Goal: Task Accomplishment & Management: Use online tool/utility

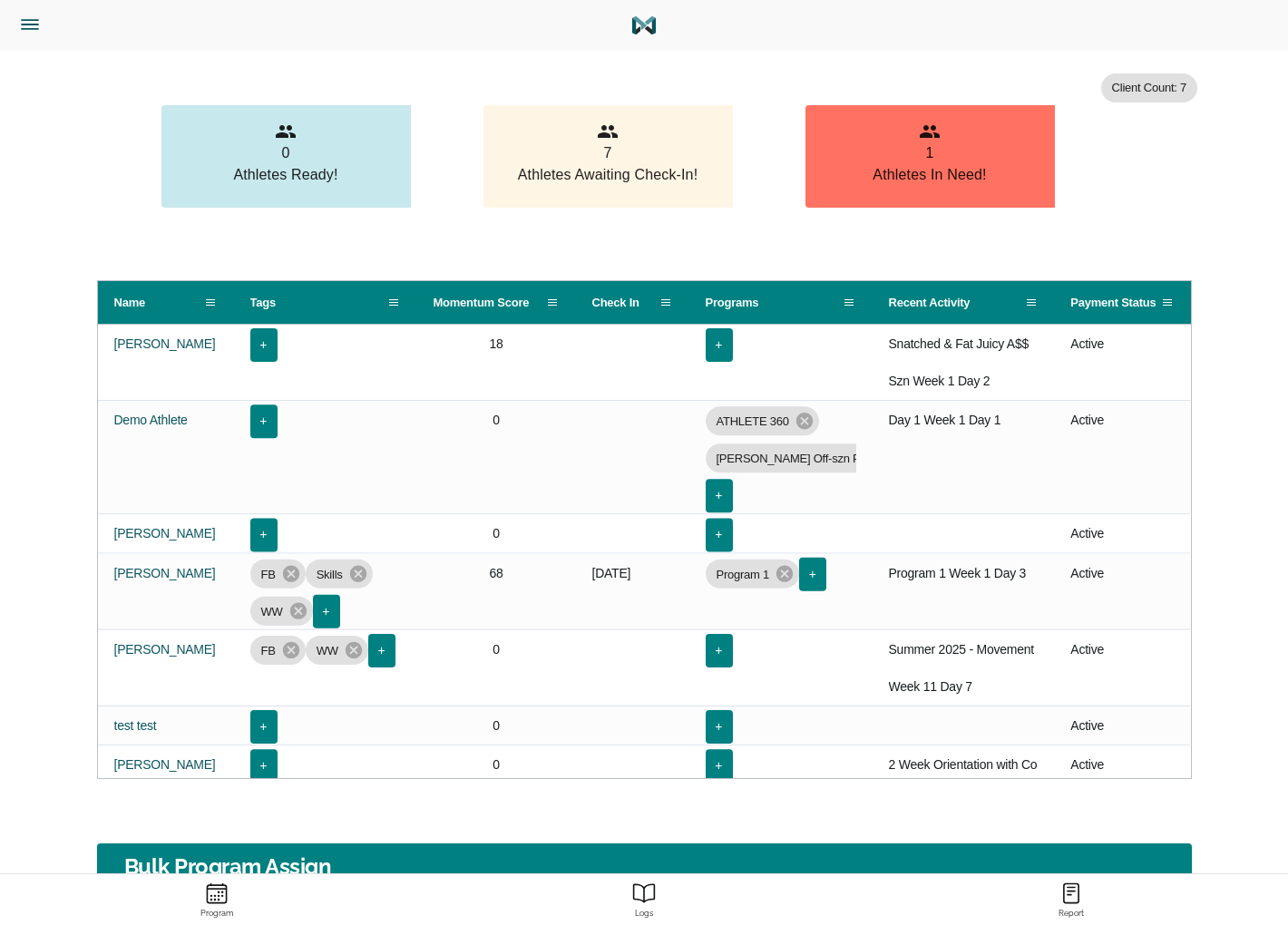
click at [31, 32] on icon "Menu" at bounding box center [30, 24] width 24 height 24
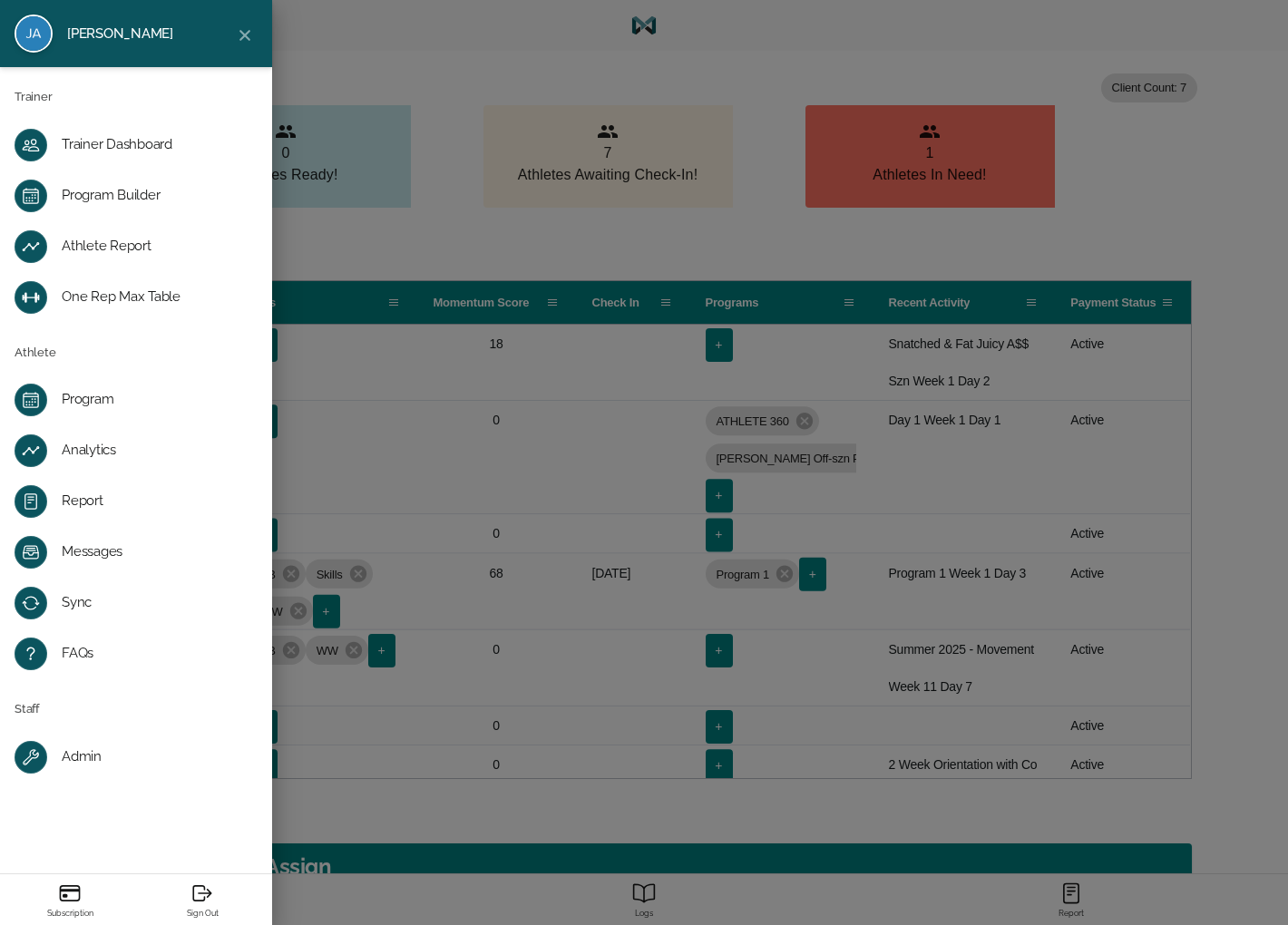
click at [132, 202] on div "Program Builder" at bounding box center [150, 196] width 177 height 18
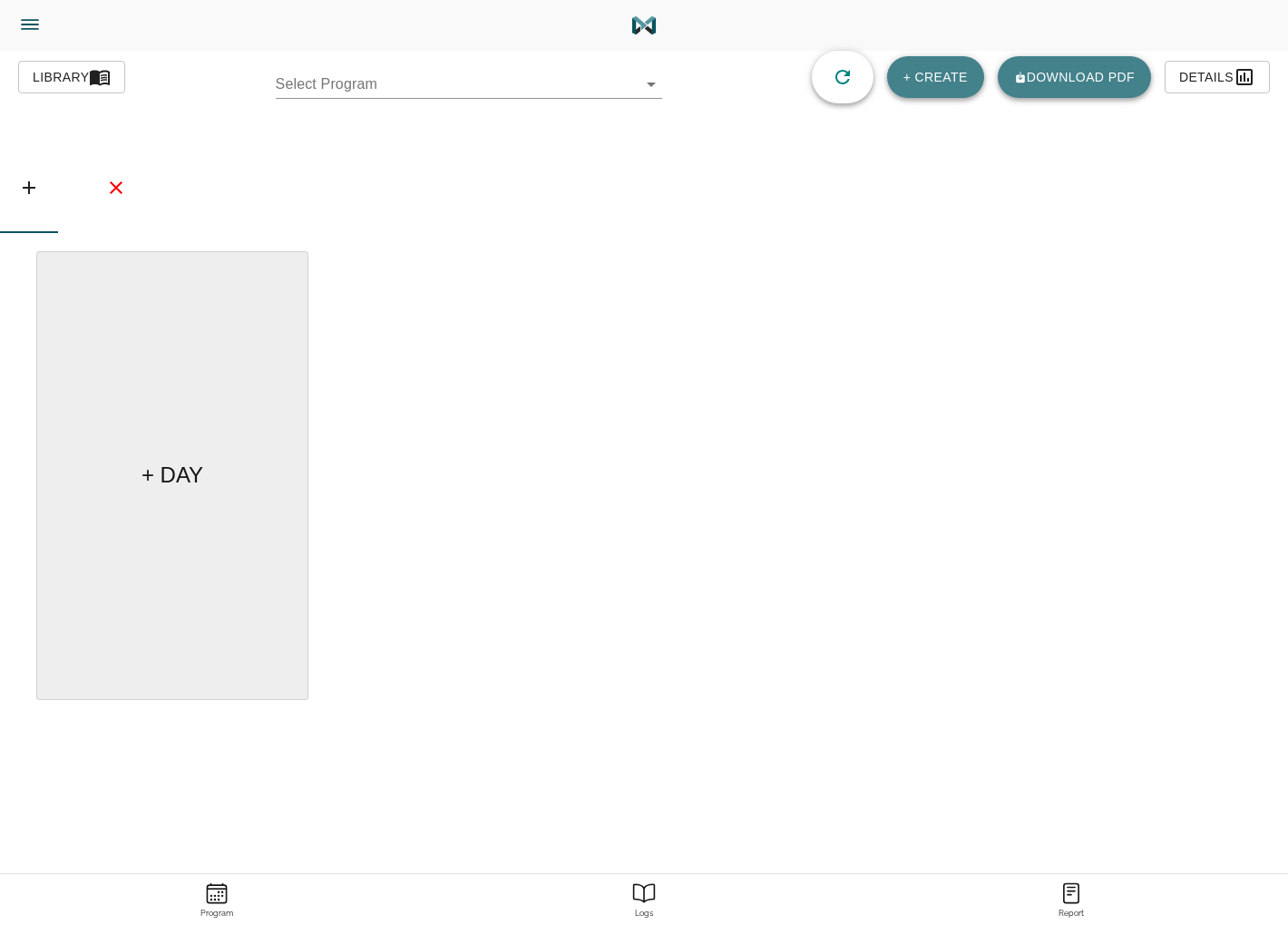
click at [435, 88] on body "Jason Lewis Trainer Trainer Dashboard Program Builder Athlete Report One Rep Ma…" at bounding box center [644, 513] width 1288 height 1027
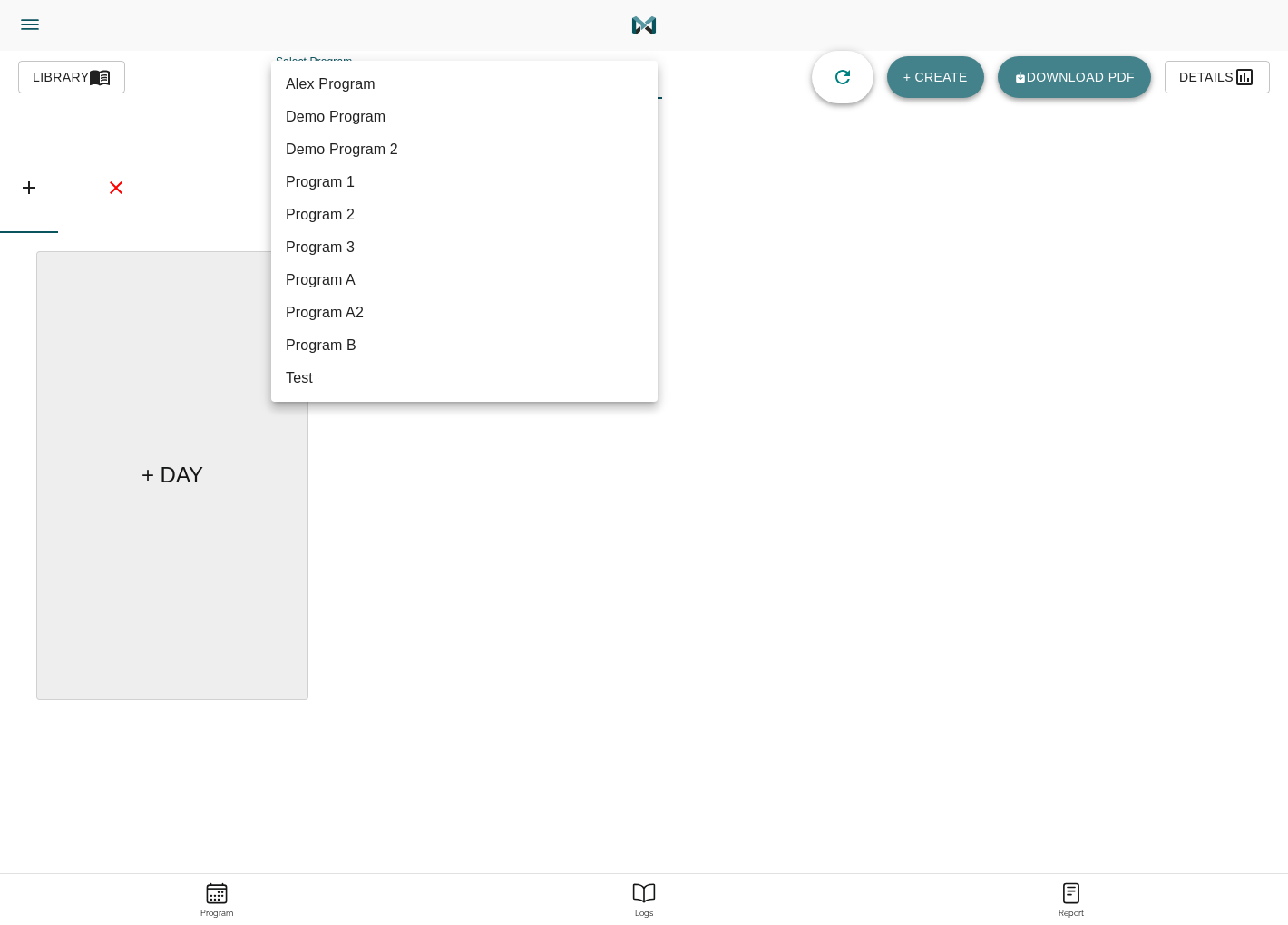
click at [350, 260] on li "Program 3" at bounding box center [464, 247] width 386 height 33
type input "587"
type input "Program 3"
checkbox input "true"
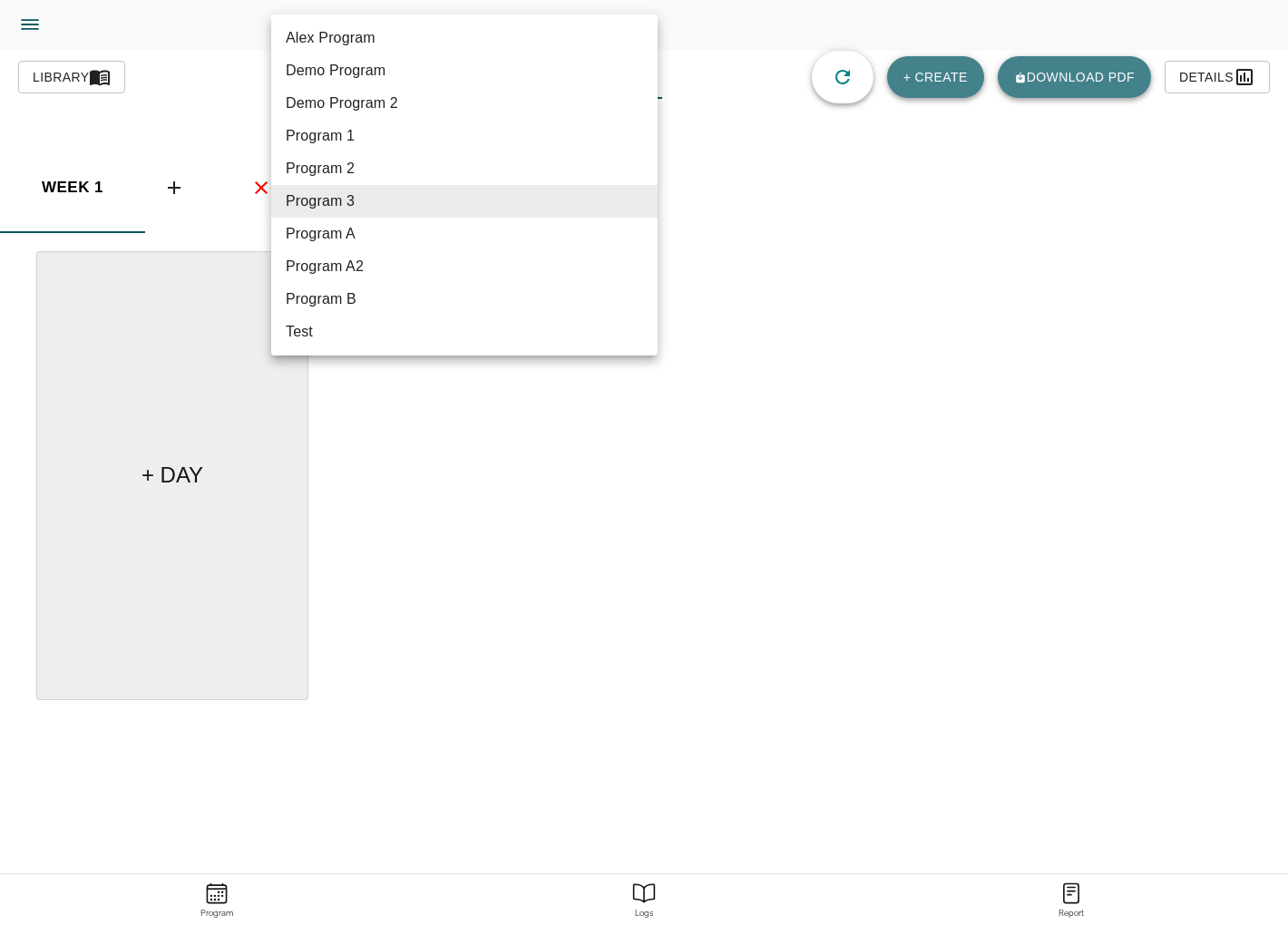
click at [393, 86] on body "Jason Lewis Trainer Trainer Dashboard Program Builder Athlete Report One Rep Ma…" at bounding box center [644, 513] width 1288 height 1027
click at [345, 240] on li "Program A" at bounding box center [464, 234] width 386 height 33
type input "582"
type input "Program A"
checkbox input "false"
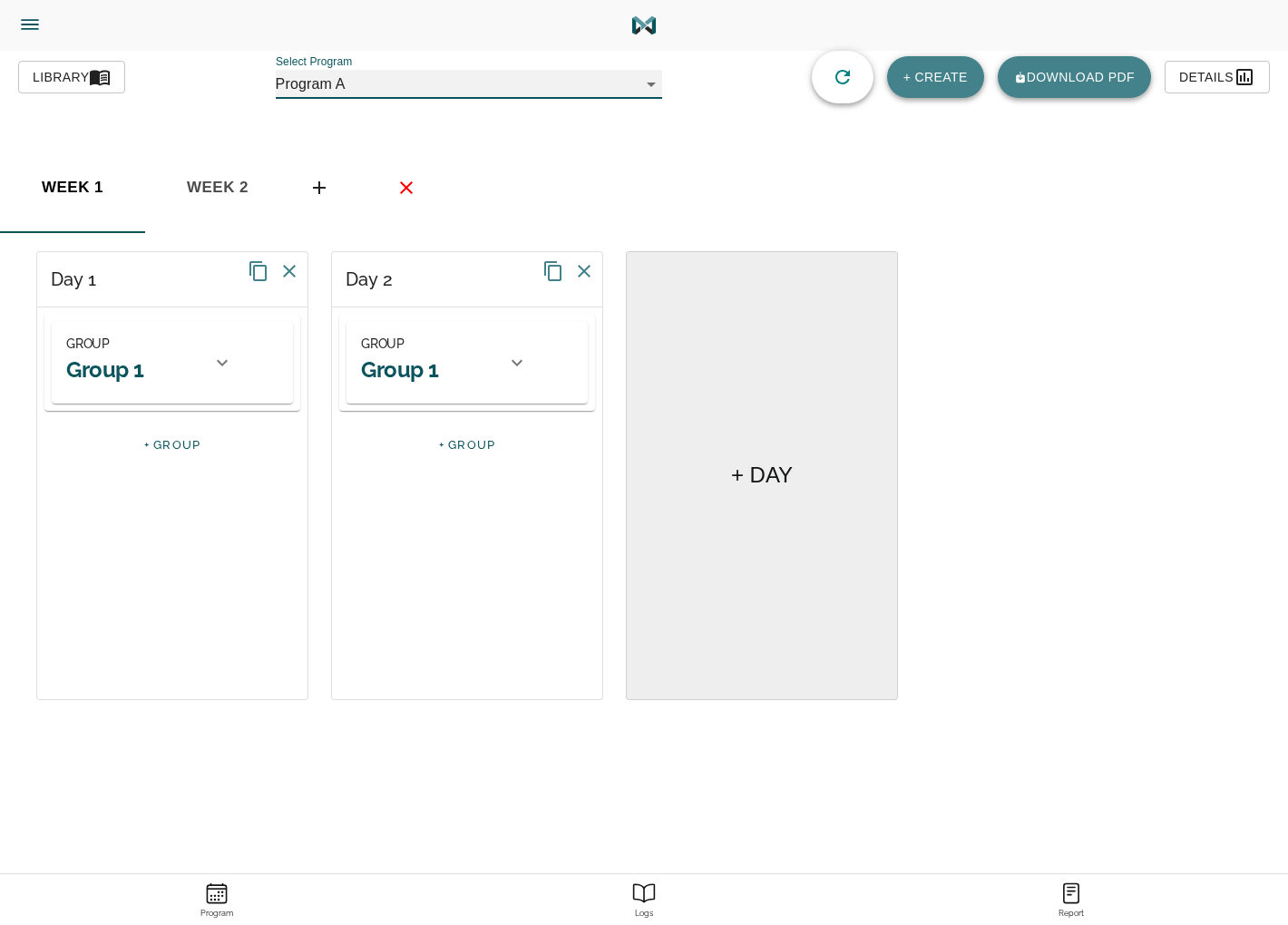
click at [479, 358] on div "GROUP Group 1" at bounding box center [428, 362] width 134 height 59
click at [383, 466] on h2 "Block 1" at bounding box center [466, 461] width 212 height 28
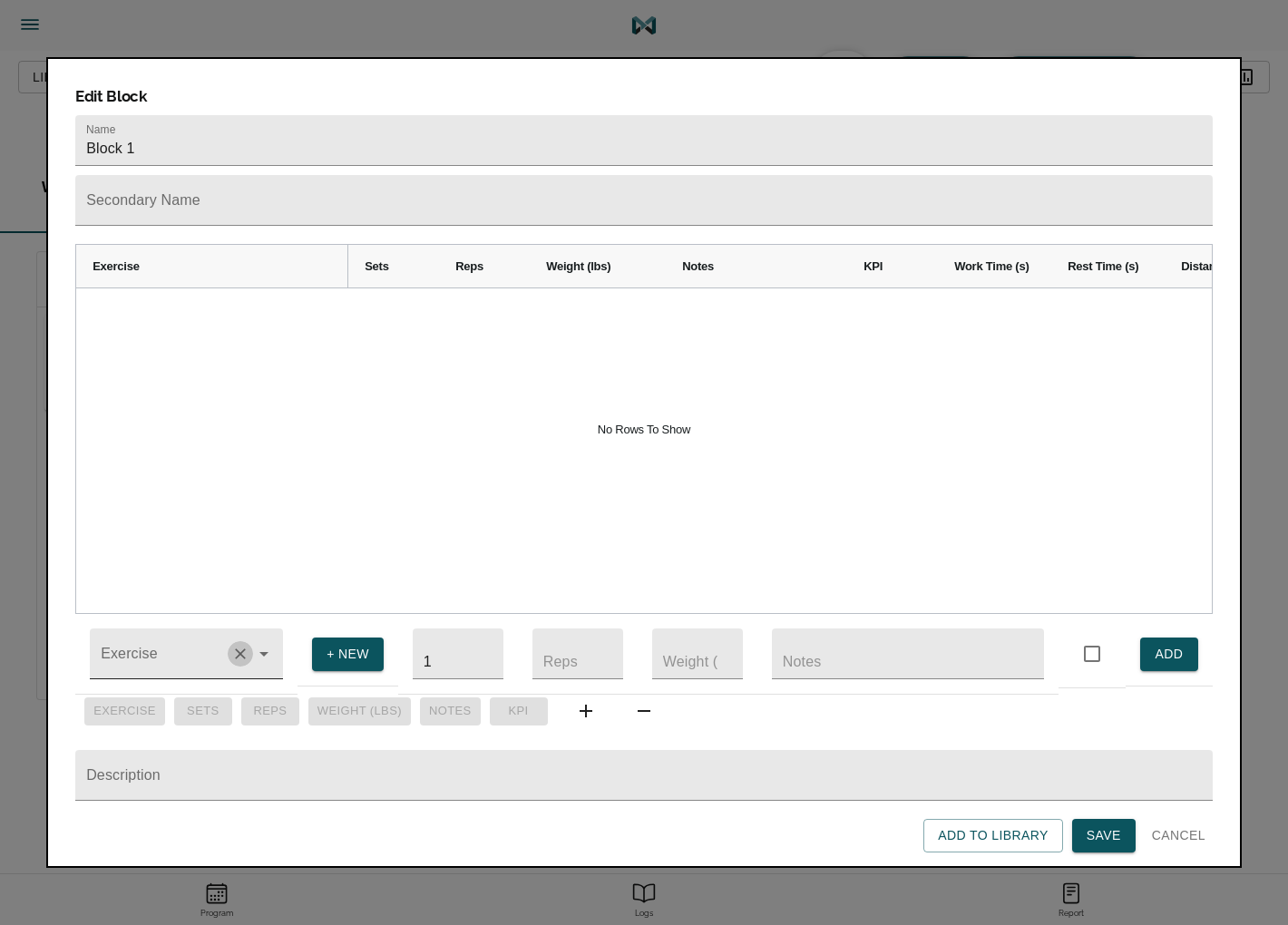
click at [237, 645] on icon "Clear" at bounding box center [240, 654] width 18 height 18
click at [142, 654] on input "Exercise" at bounding box center [160, 661] width 127 height 34
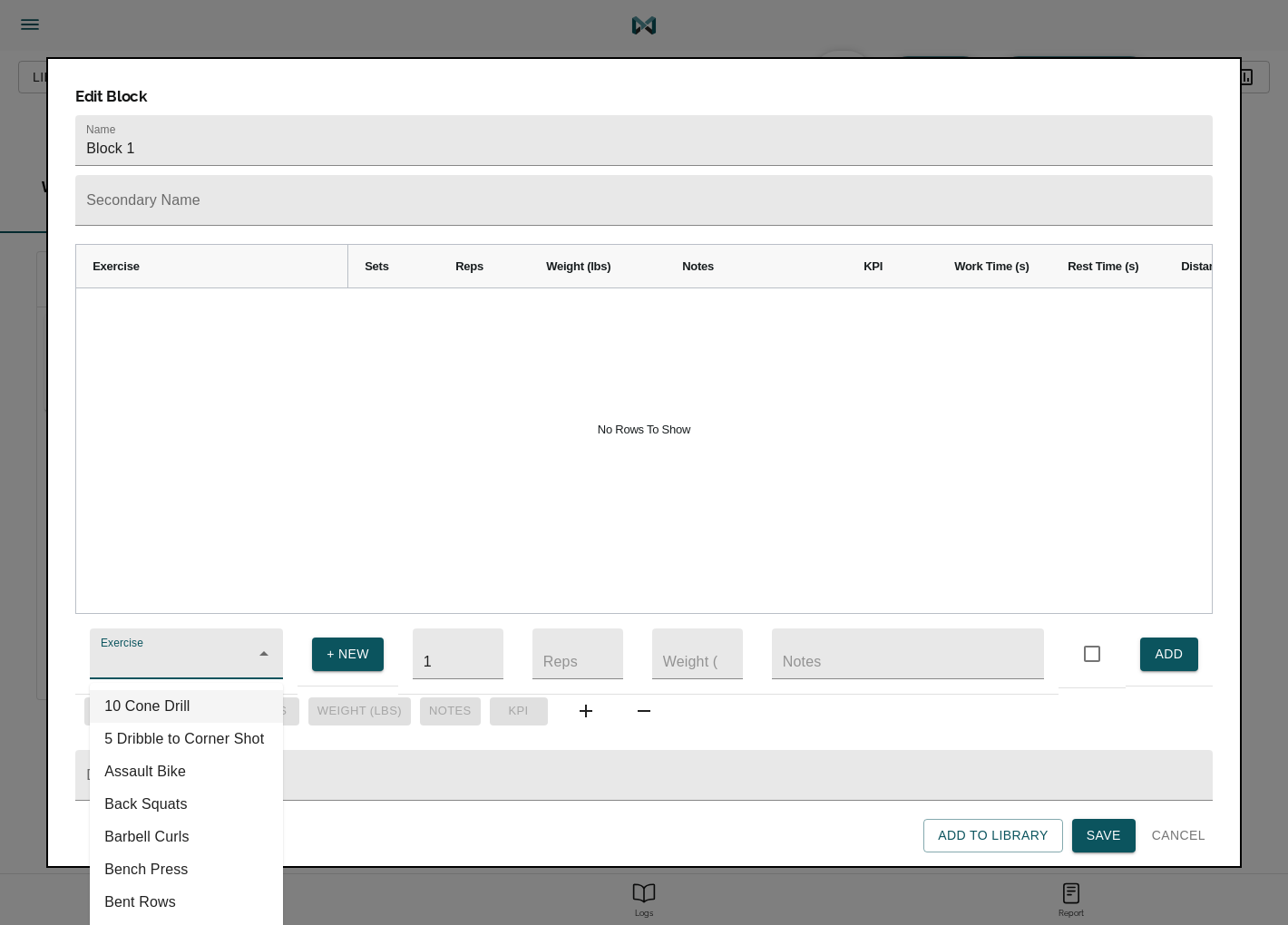
click at [159, 723] on li "5 Dribble to Corner Shot" at bounding box center [186, 739] width 193 height 33
type input "5 Dribble to Corner Shot"
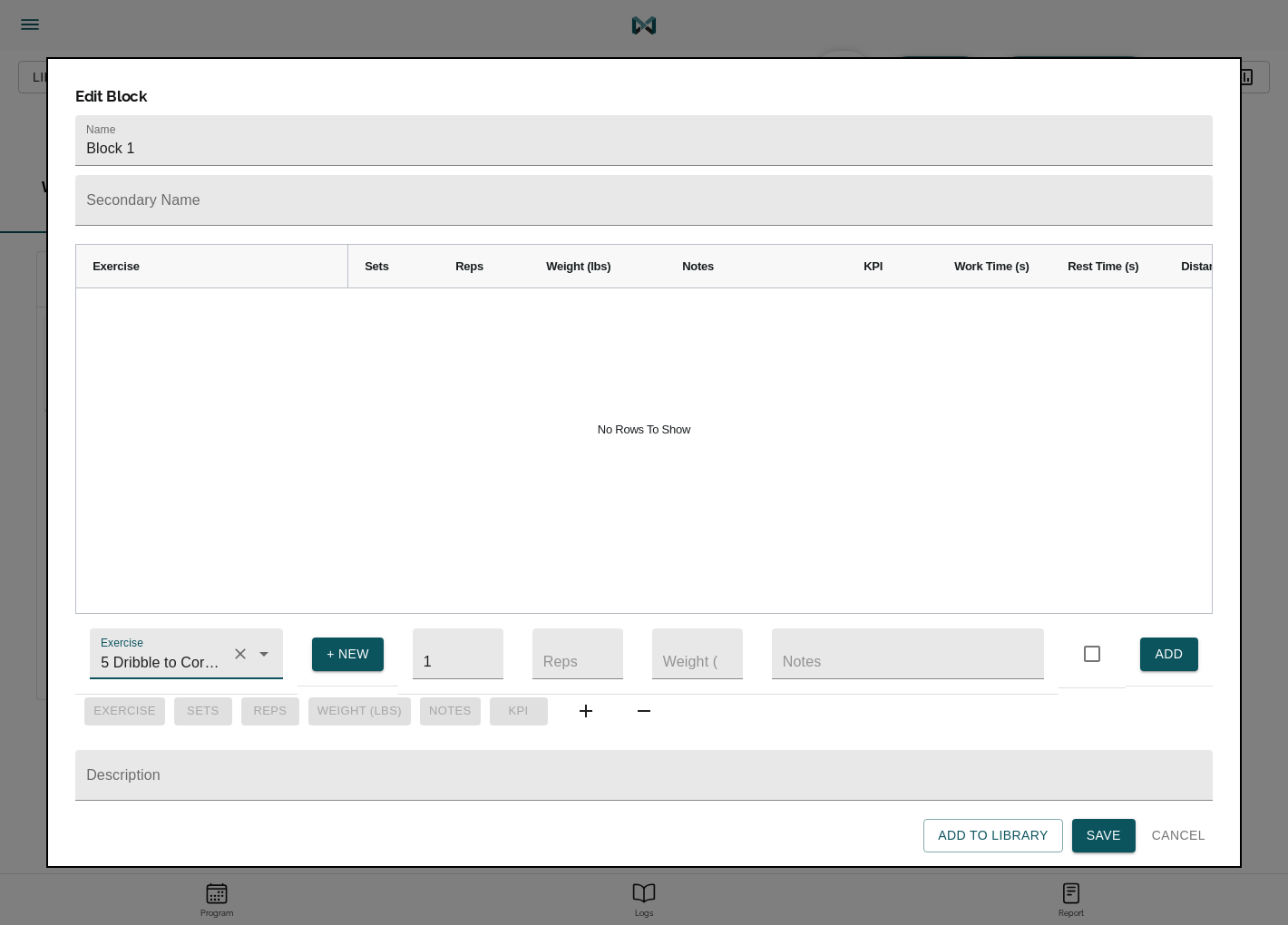
click at [1183, 643] on span "ADD" at bounding box center [1169, 655] width 29 height 23
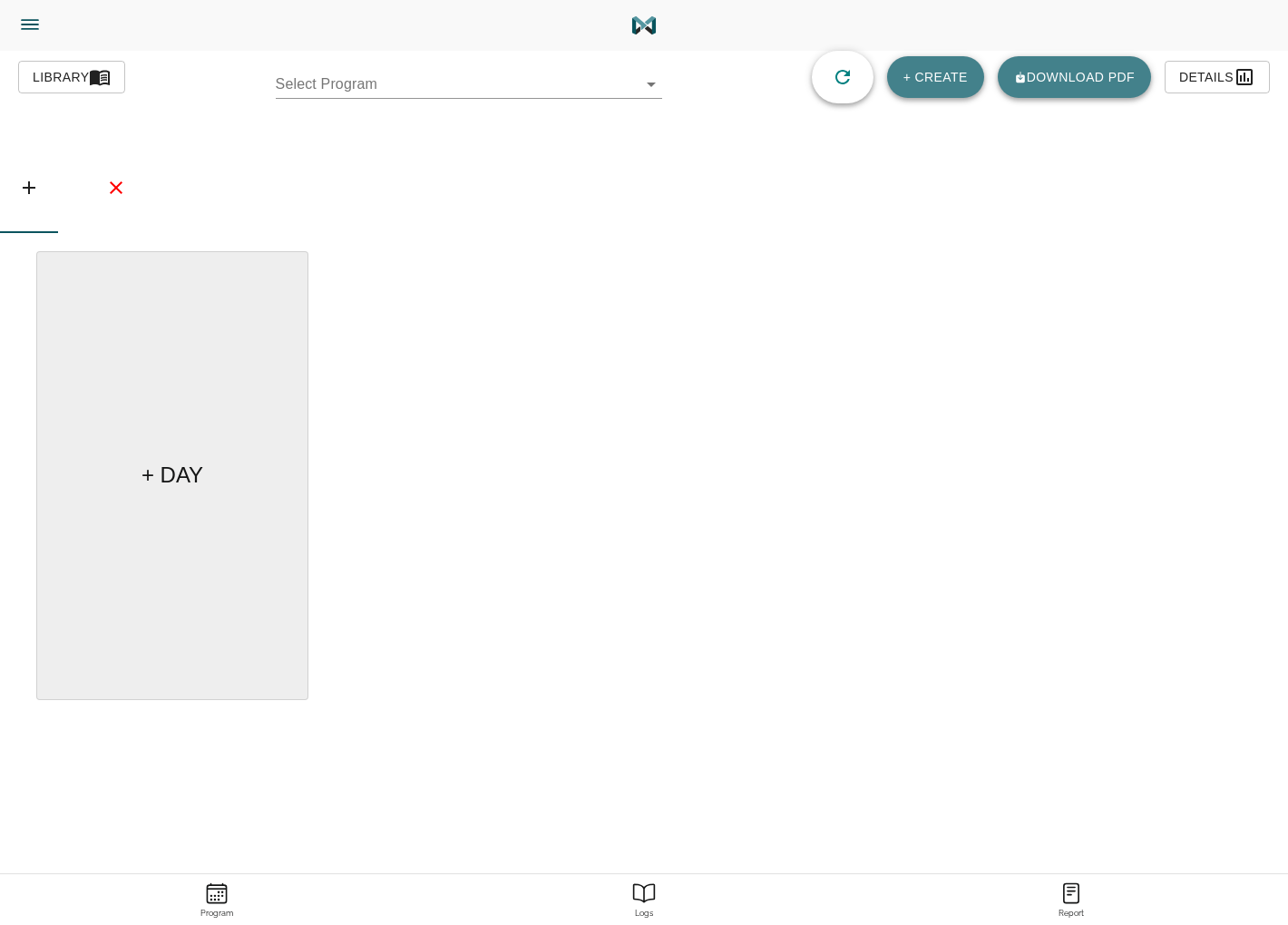
click at [370, 92] on body "Jason Lewis Trainer Trainer Dashboard Program Builder Athlete Report One Rep Ma…" at bounding box center [644, 513] width 1288 height 1027
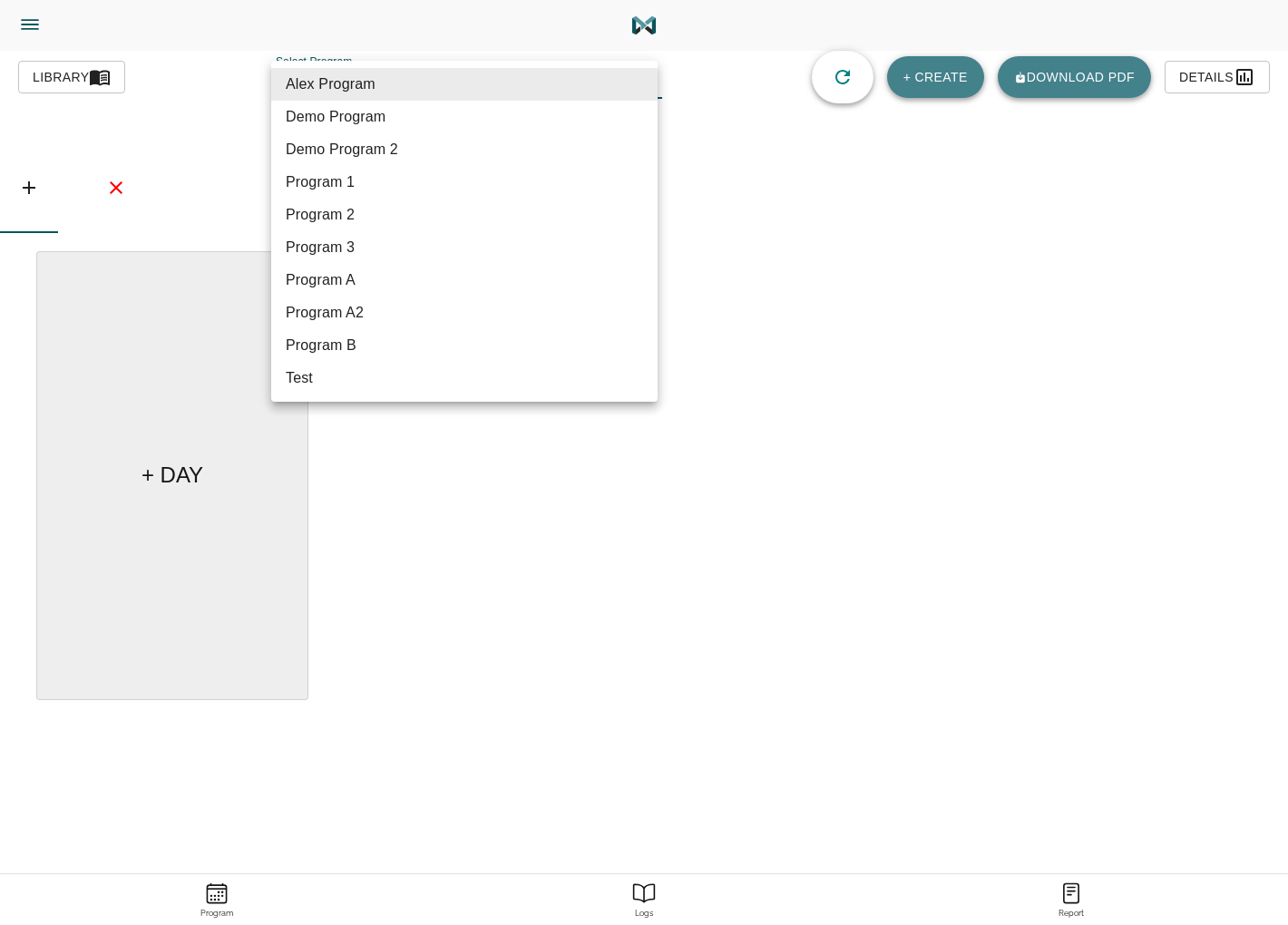
click at [363, 276] on li "Program A" at bounding box center [464, 280] width 386 height 33
type input "582"
type input "Program A"
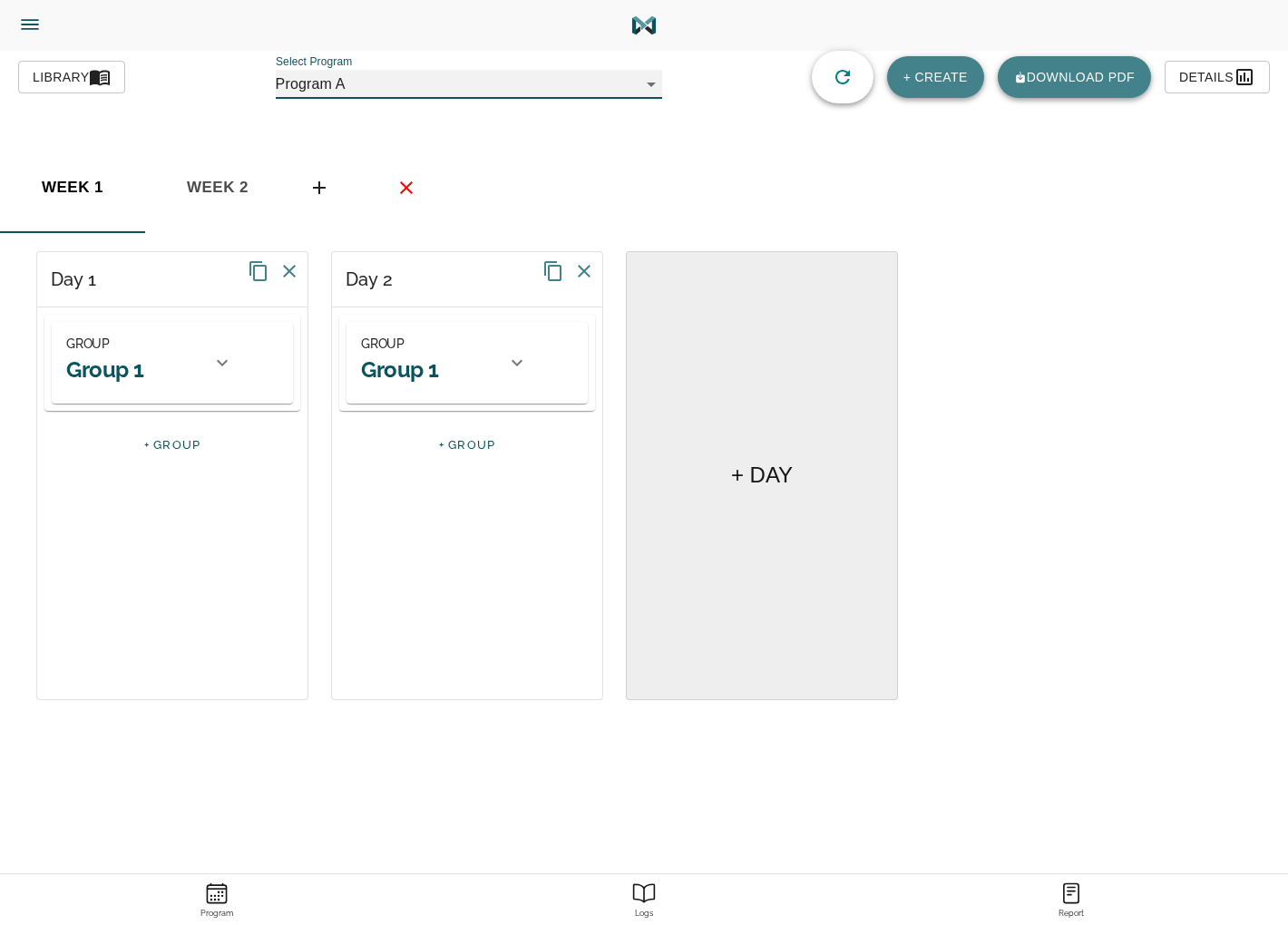
click at [535, 360] on div at bounding box center [516, 362] width 43 height 43
click at [422, 476] on h2 "Block 1" at bounding box center [466, 461] width 212 height 28
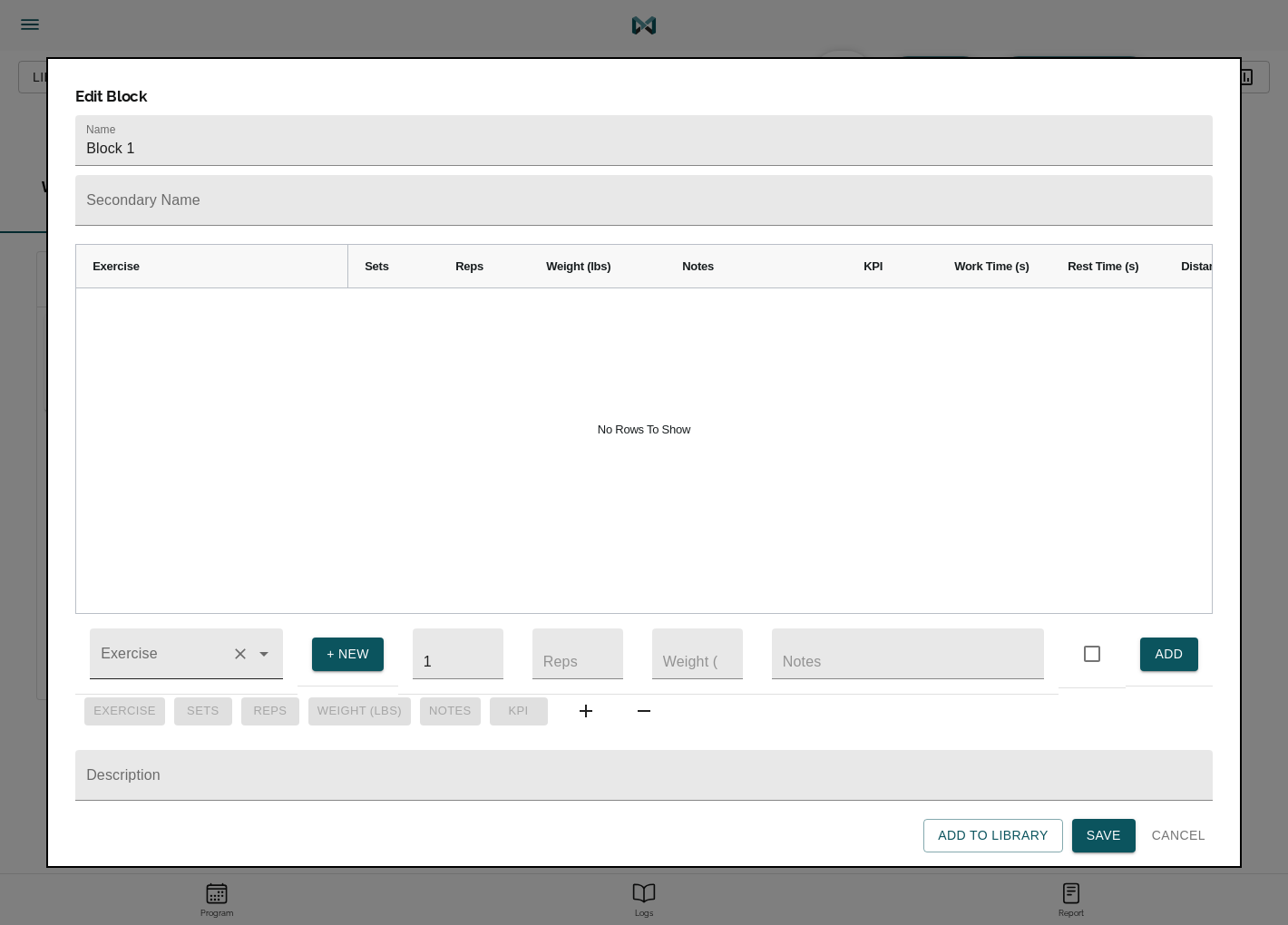
click at [203, 645] on input "Exercise" at bounding box center [160, 661] width 127 height 34
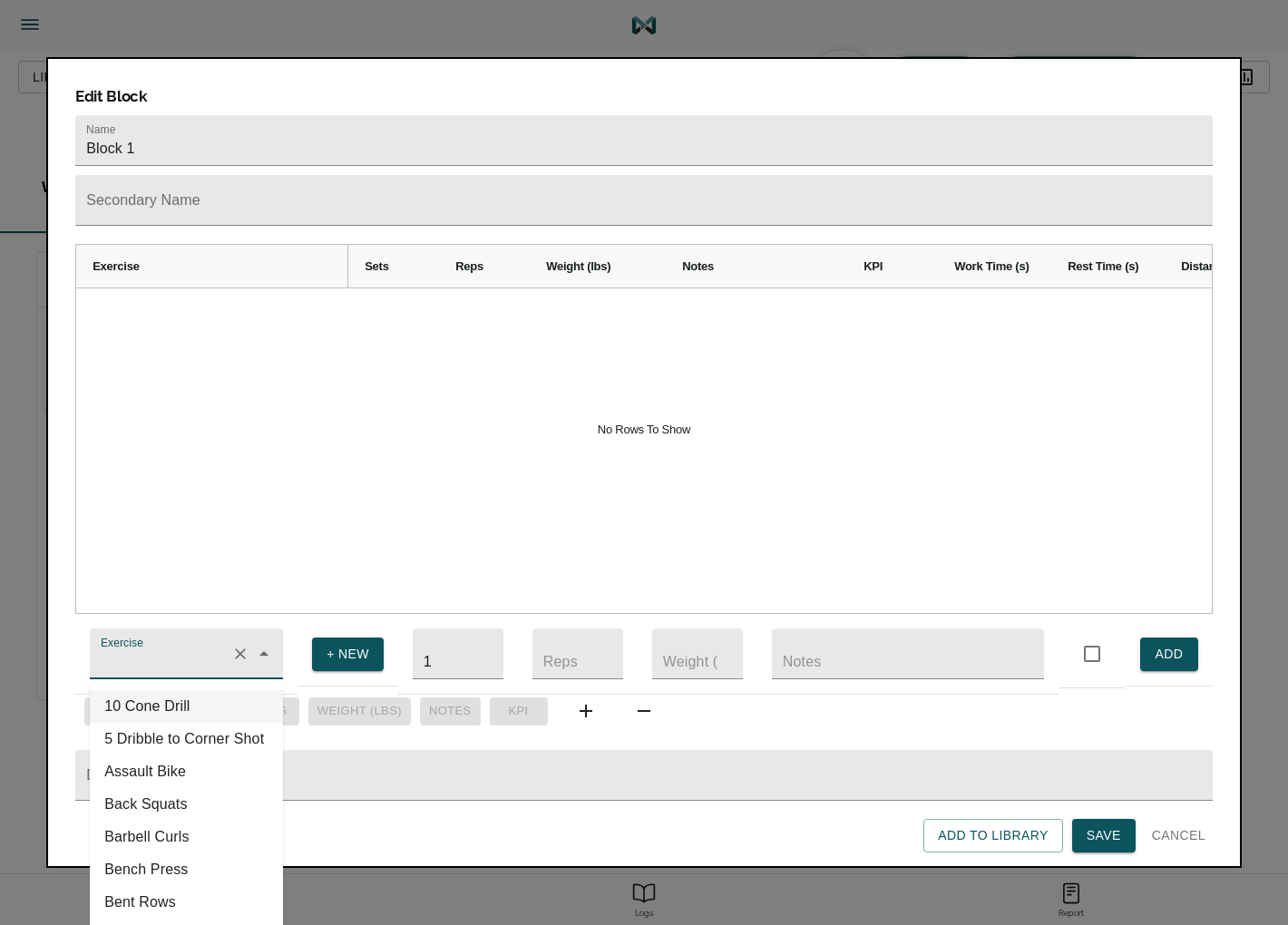
click at [176, 705] on li "10 Cone Drill" at bounding box center [186, 706] width 193 height 33
type input "10 Cone Drill"
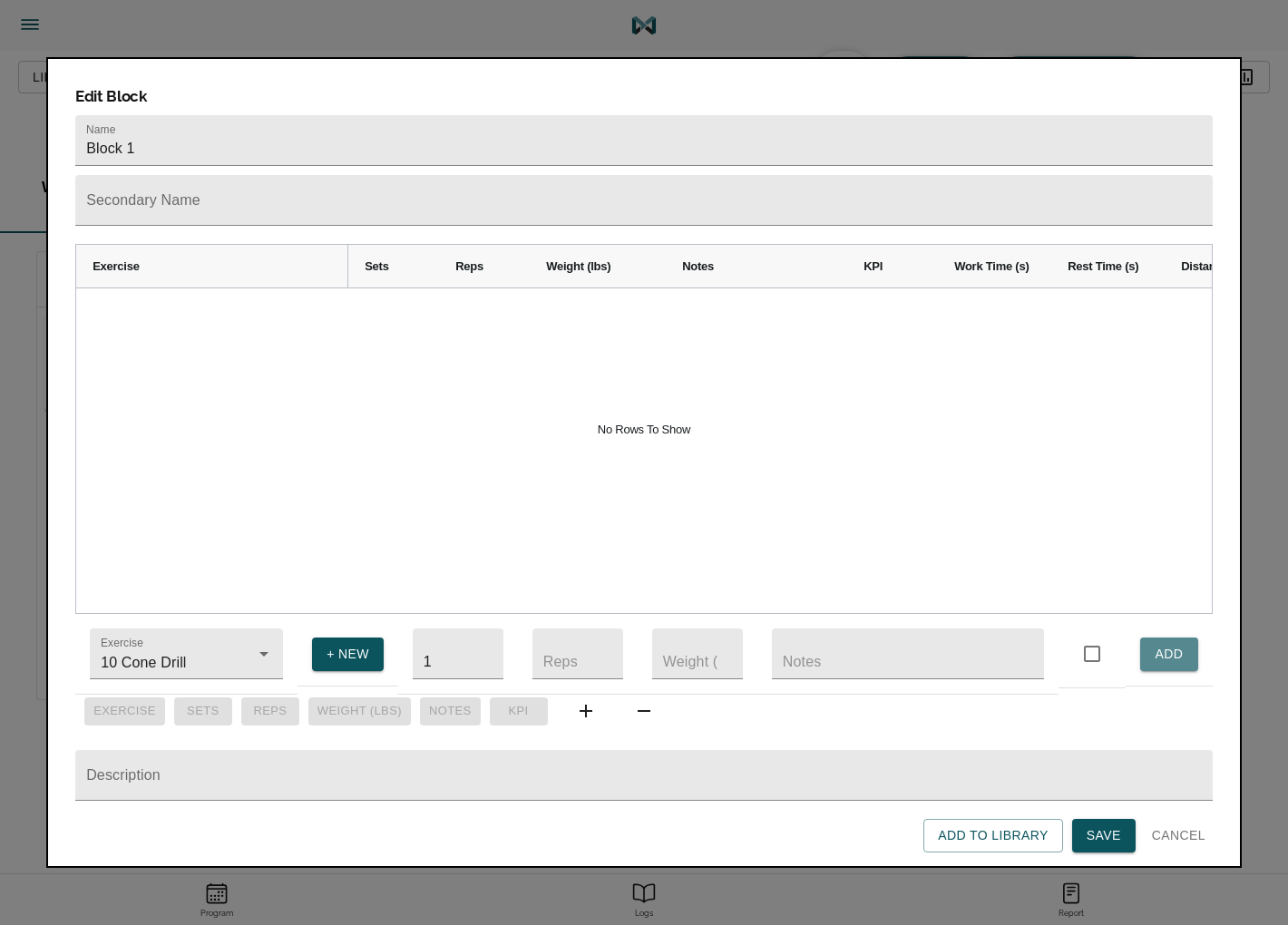
click at [1185, 640] on button "ADD" at bounding box center [1169, 654] width 59 height 34
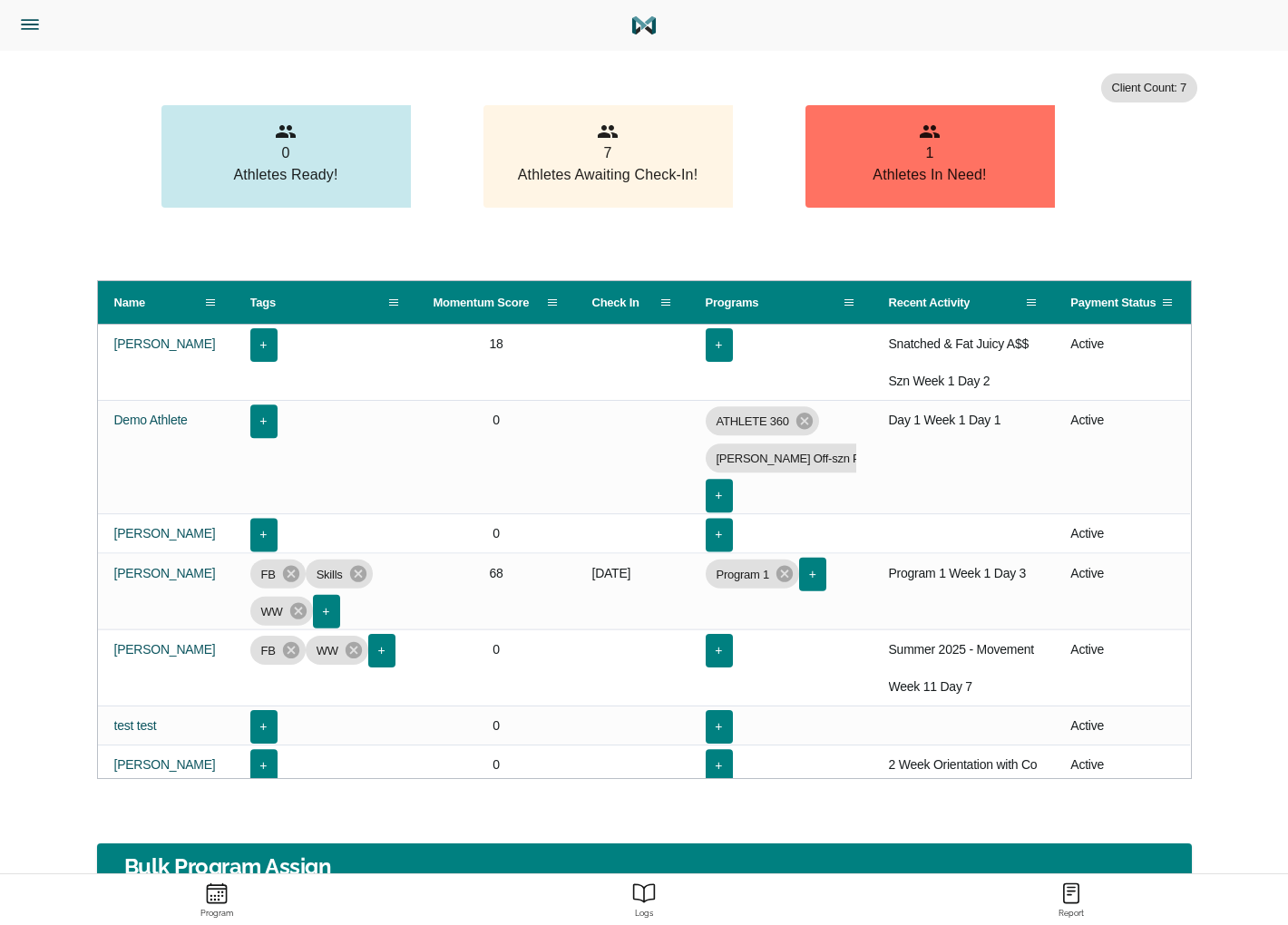
click at [24, 22] on icon "Menu" at bounding box center [30, 24] width 24 height 24
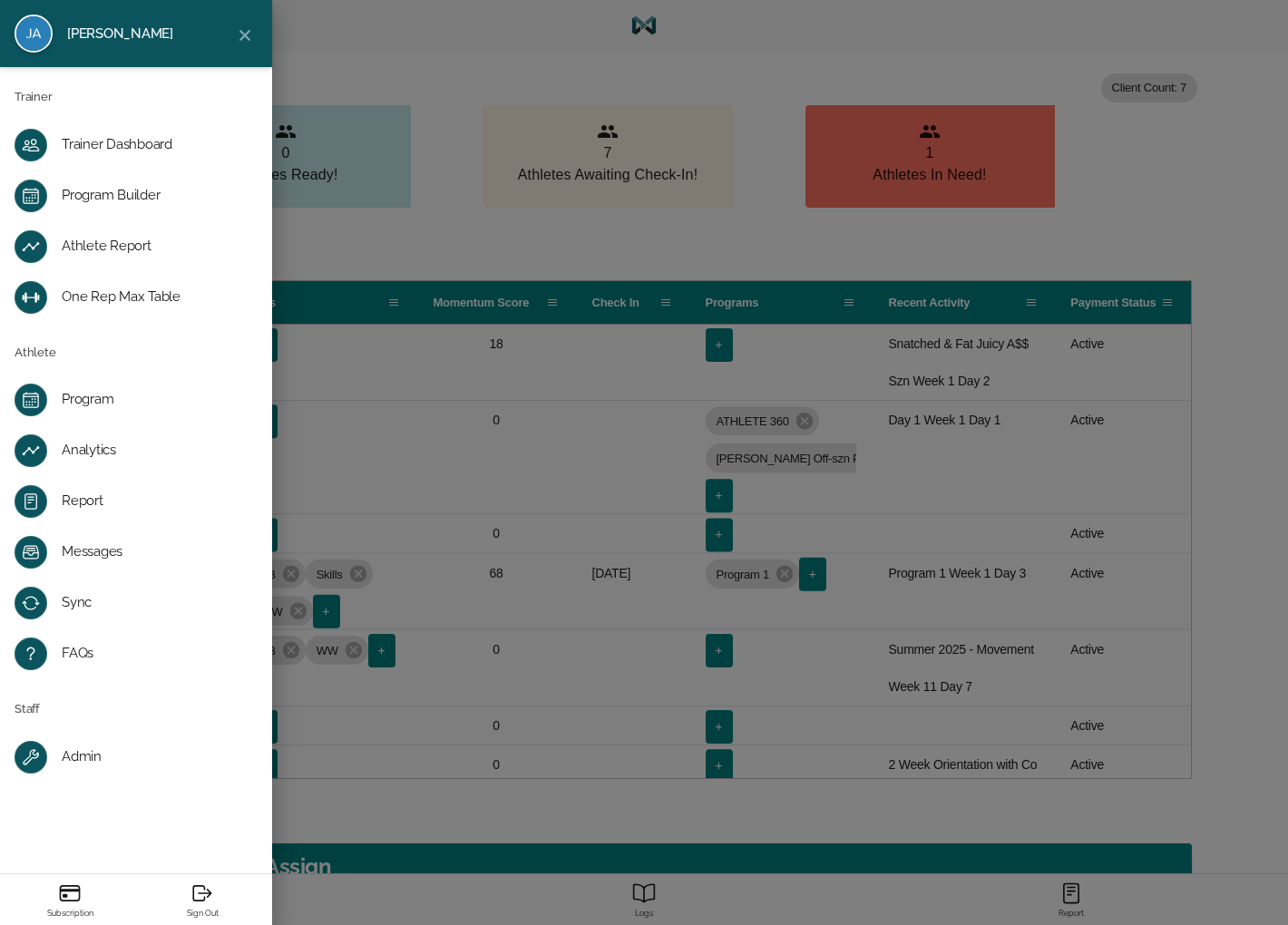
click at [106, 196] on div "Program Builder" at bounding box center [150, 196] width 177 height 18
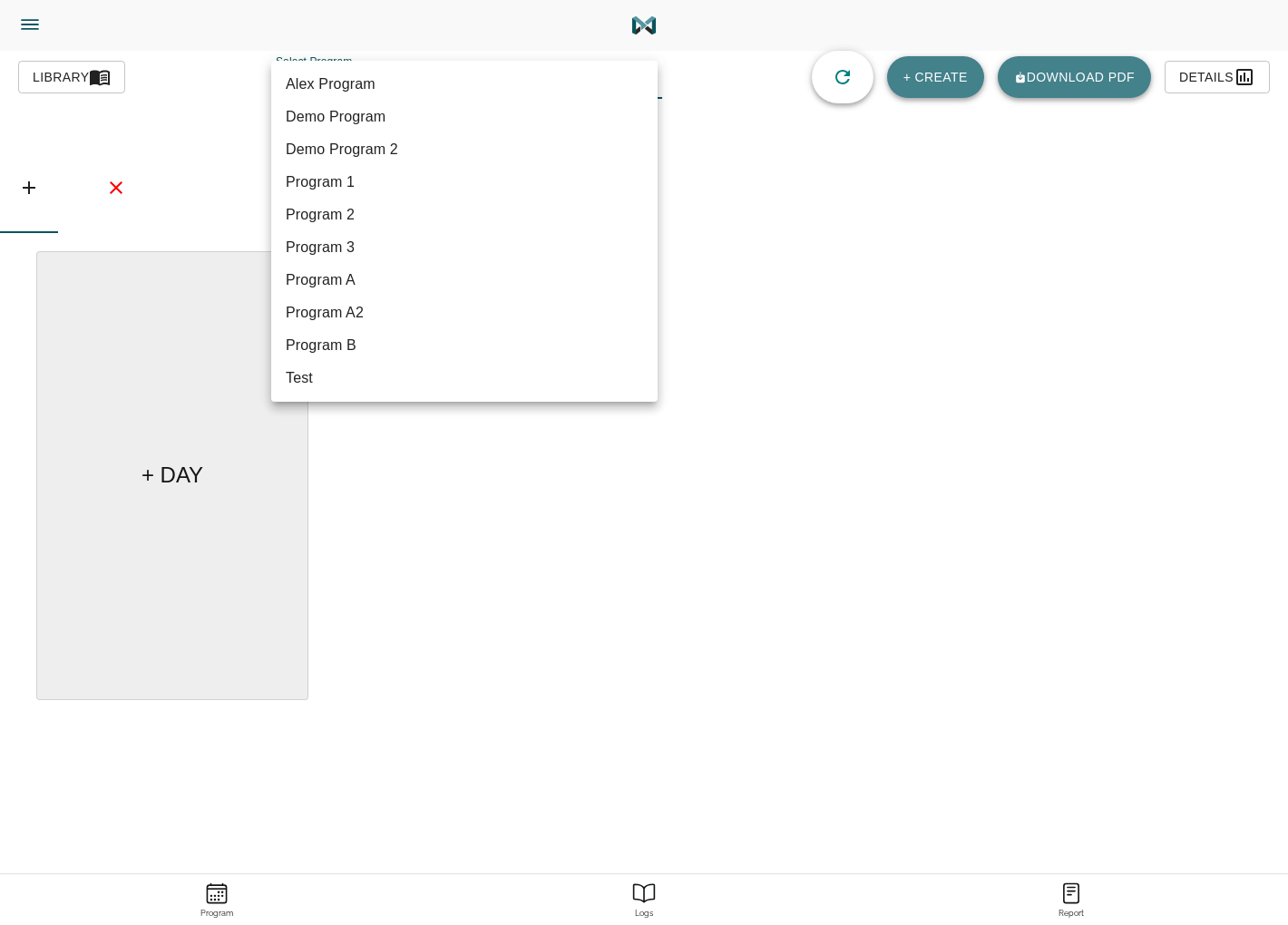
click at [432, 83] on body "Jason Lewis Trainer Trainer Dashboard Program Builder Athlete Report One Rep Ma…" at bounding box center [644, 513] width 1288 height 1027
click at [340, 284] on li "Program A" at bounding box center [464, 280] width 386 height 33
type input "582"
type input "Program A"
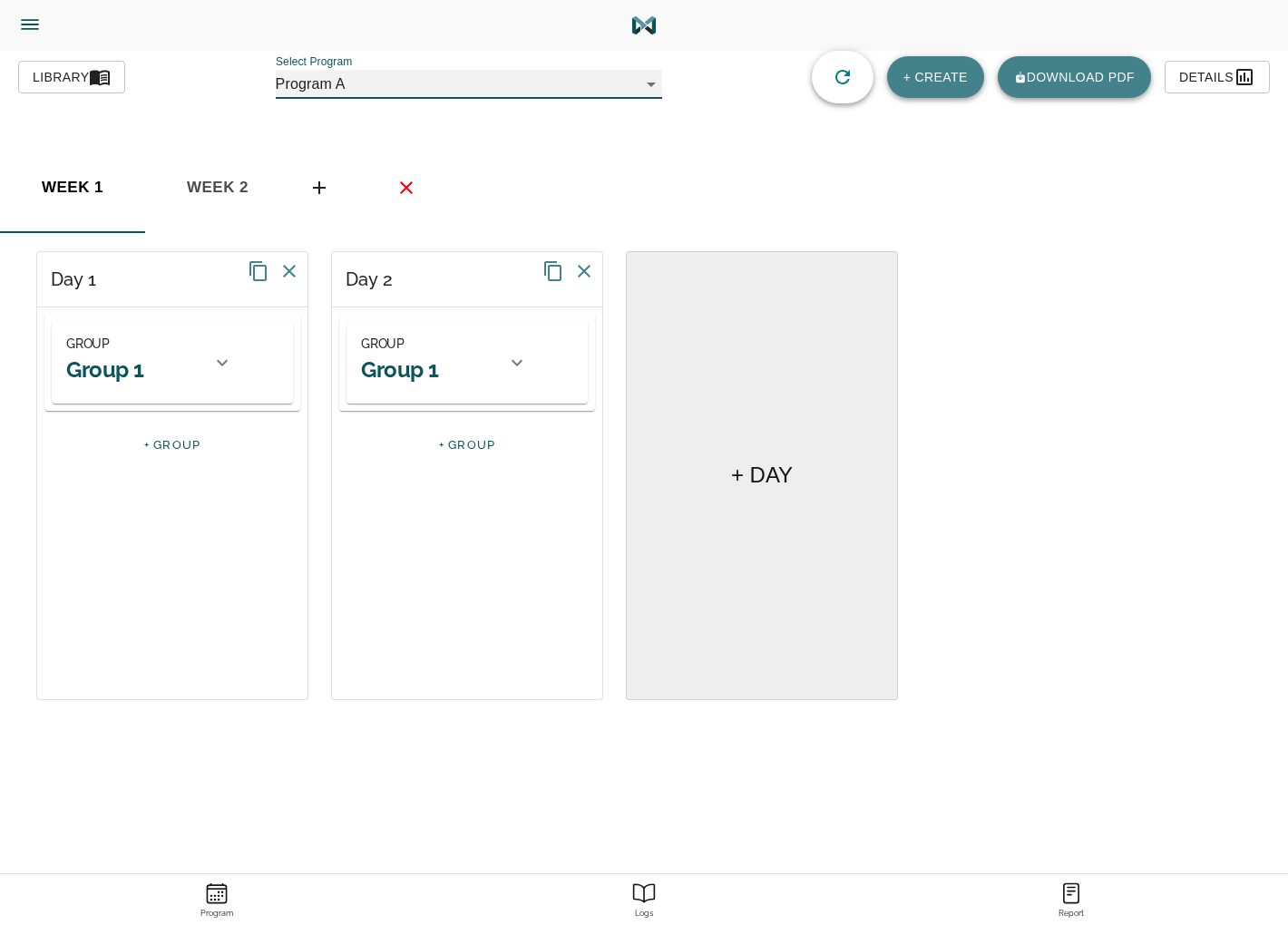
click at [517, 359] on icon at bounding box center [517, 362] width 22 height 22
click at [396, 467] on h2 "Block 1" at bounding box center [466, 461] width 212 height 28
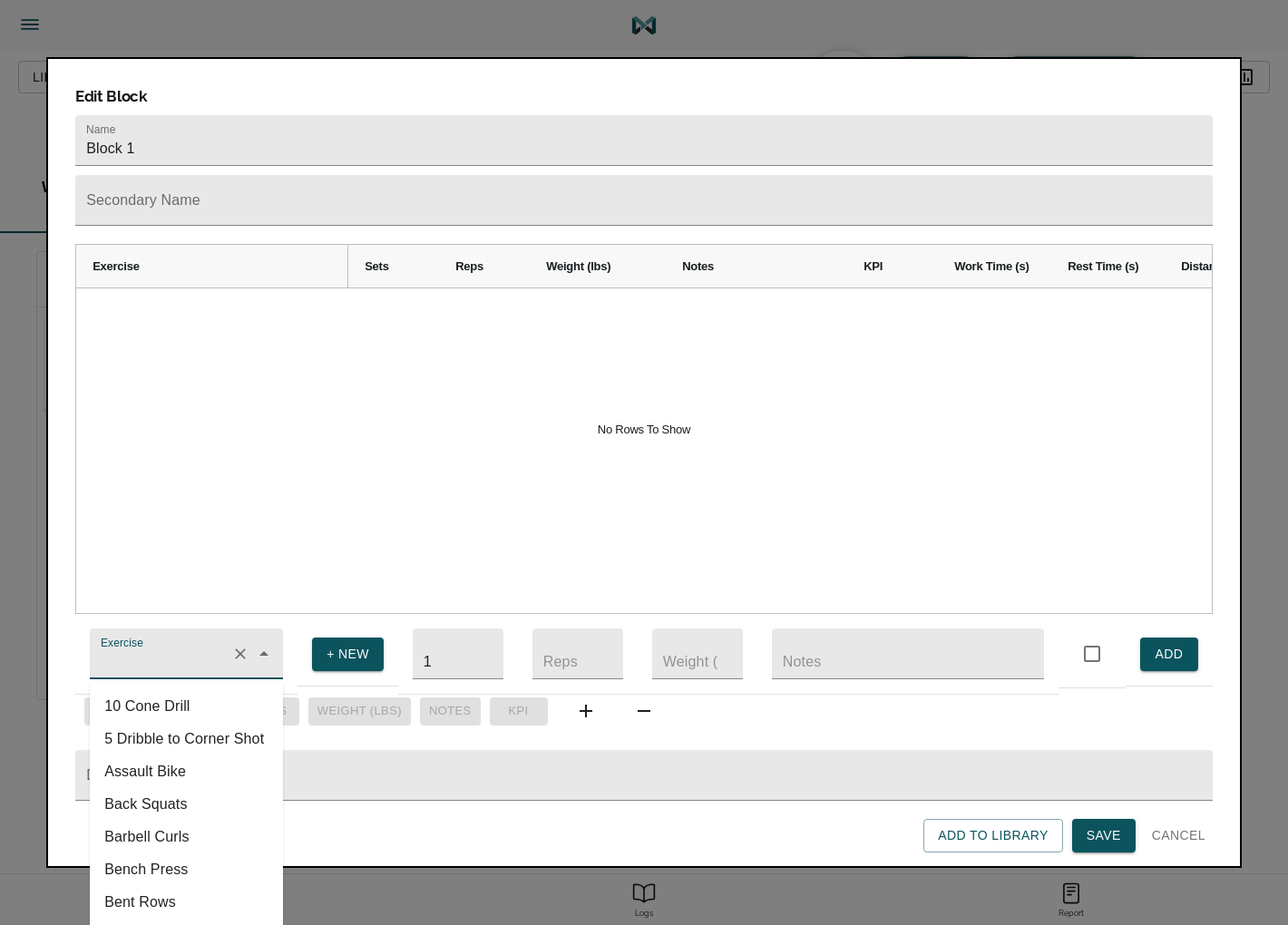
click at [214, 656] on input "Exercise" at bounding box center [160, 661] width 127 height 34
drag, startPoint x: 181, startPoint y: 786, endPoint x: 680, endPoint y: 647, distance: 518.0
click at [184, 788] on li "Back Squats" at bounding box center [186, 804] width 193 height 33
type input "Back Squats"
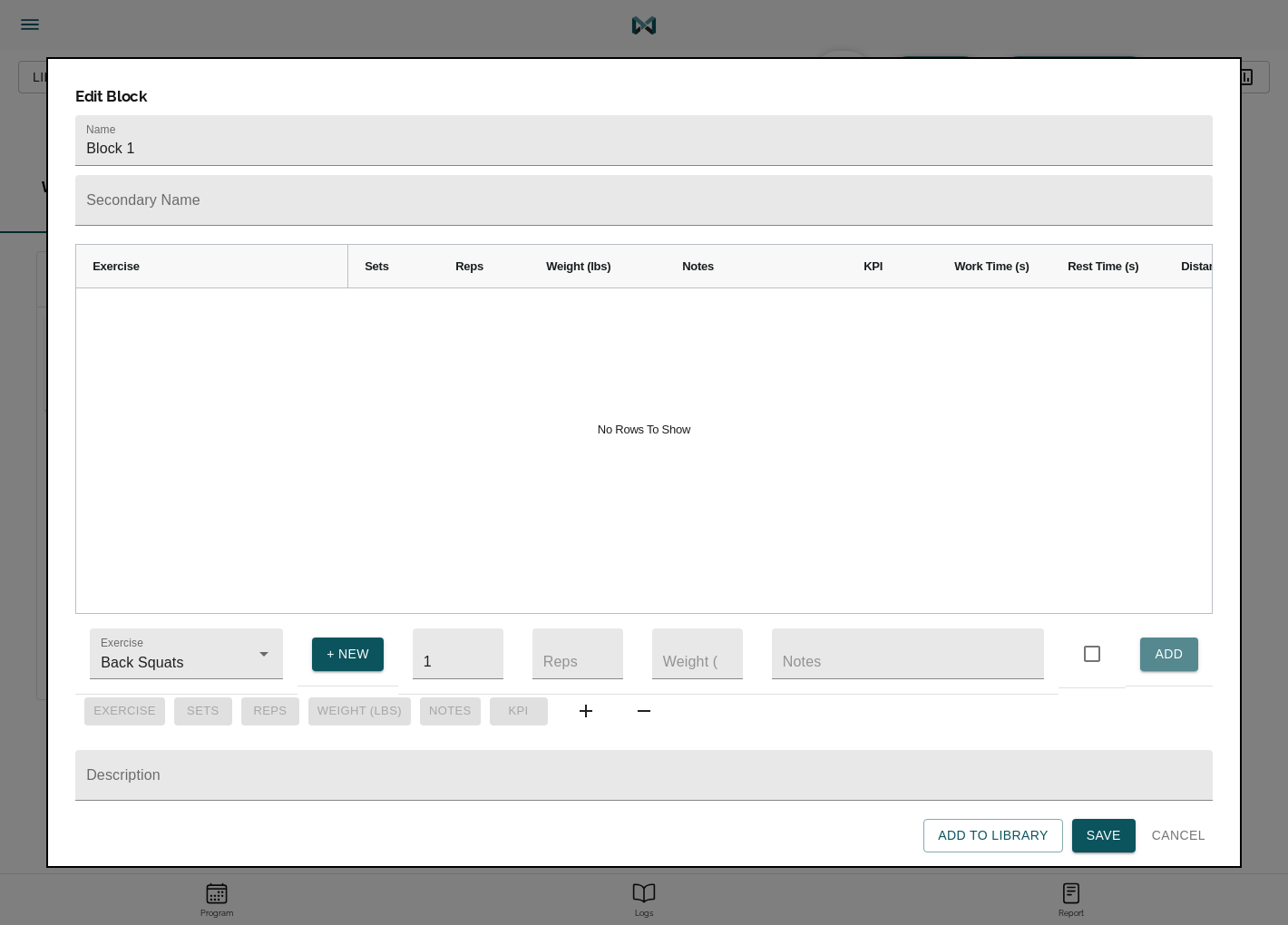
click at [1167, 643] on span "ADD" at bounding box center [1169, 655] width 29 height 23
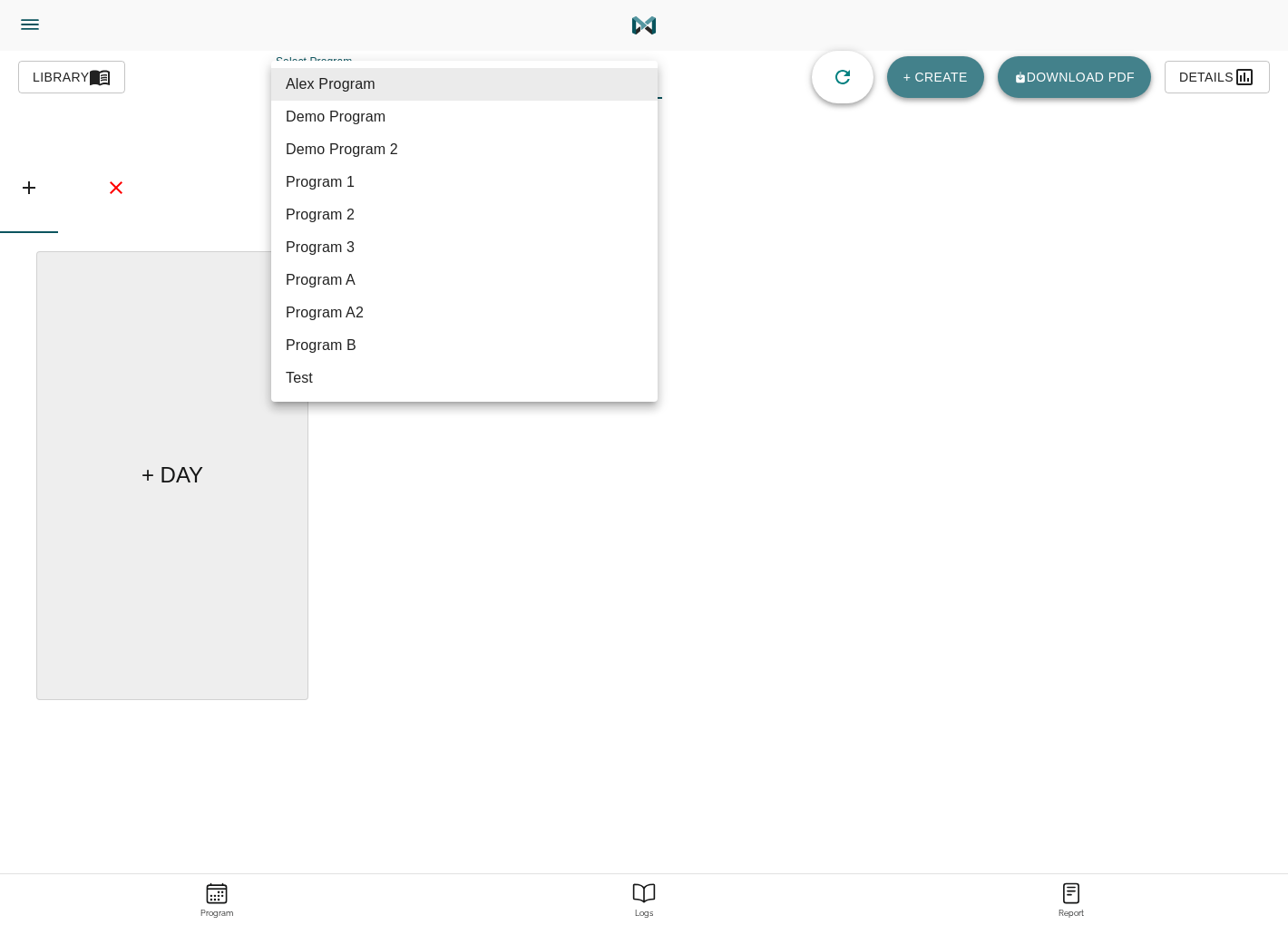
click at [421, 87] on body "Jason Lewis Trainer Trainer Dashboard Program Builder Athlete Report One Rep Ma…" at bounding box center [644, 513] width 1288 height 1027
click at [356, 284] on li "Program A" at bounding box center [464, 280] width 386 height 33
type input "582"
type input "Program A"
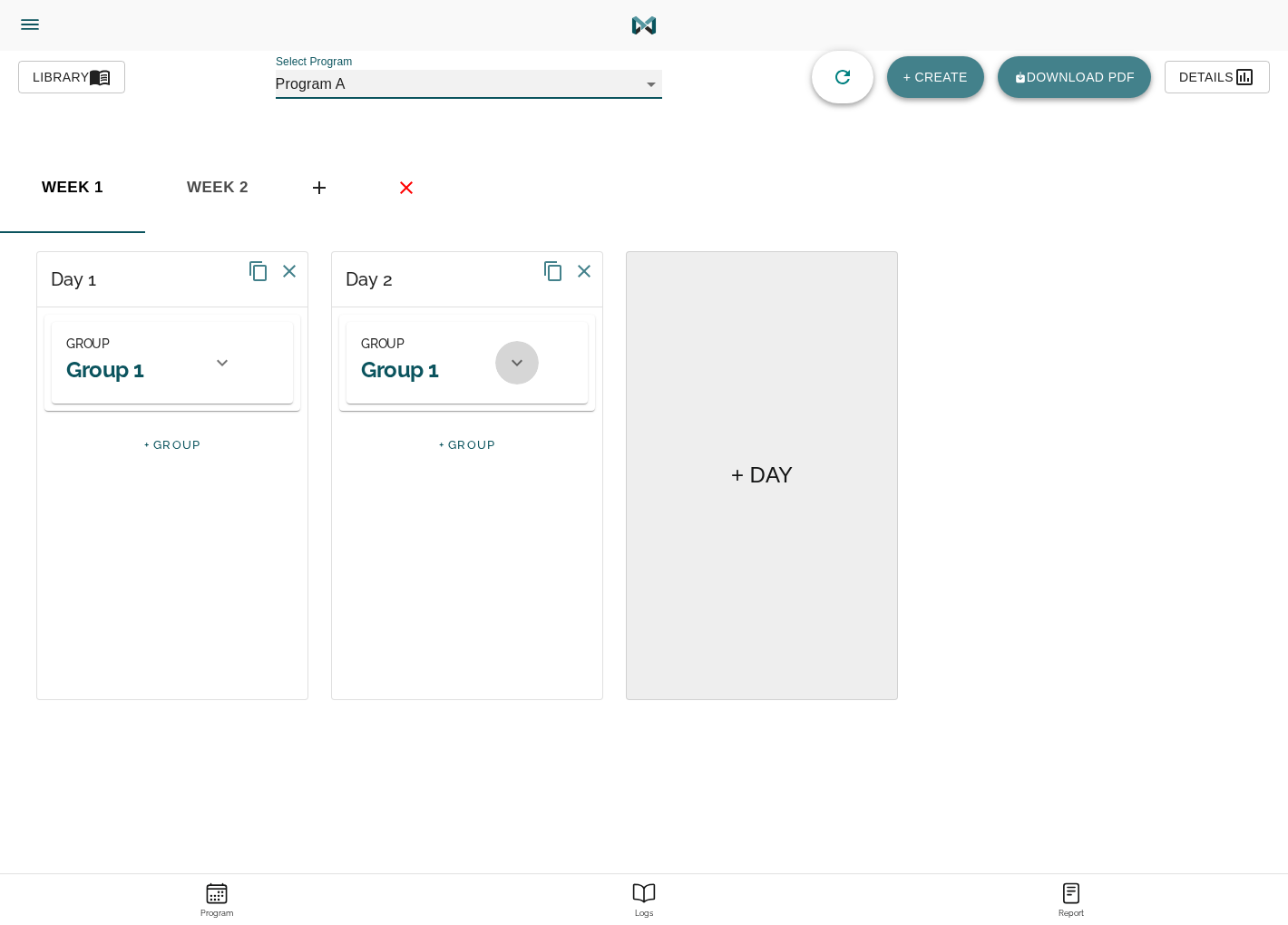
drag, startPoint x: 502, startPoint y: 369, endPoint x: 504, endPoint y: 386, distance: 17.1
click at [503, 369] on div at bounding box center [516, 362] width 43 height 43
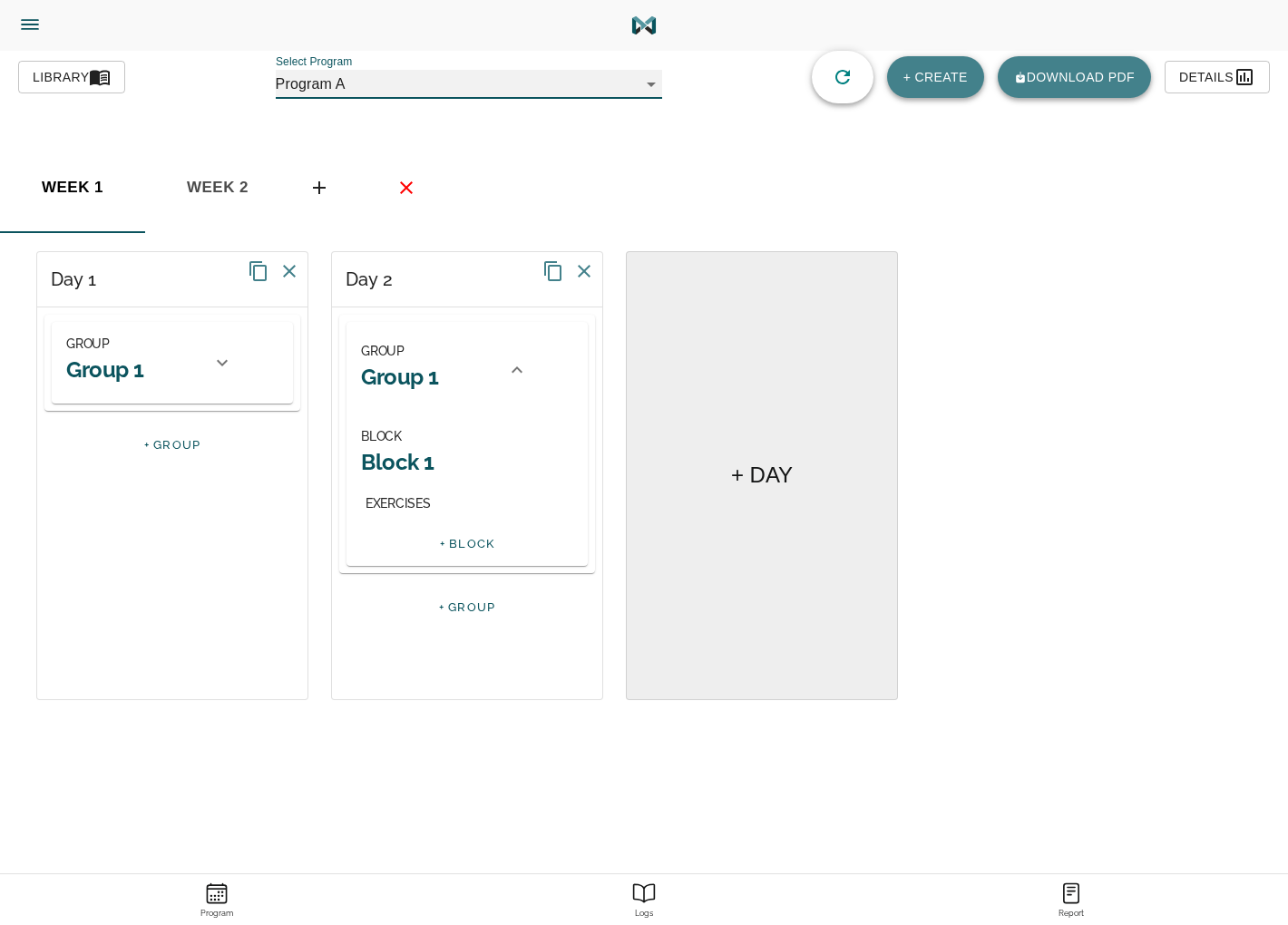
click at [402, 472] on h2 "Block 1" at bounding box center [466, 461] width 212 height 28
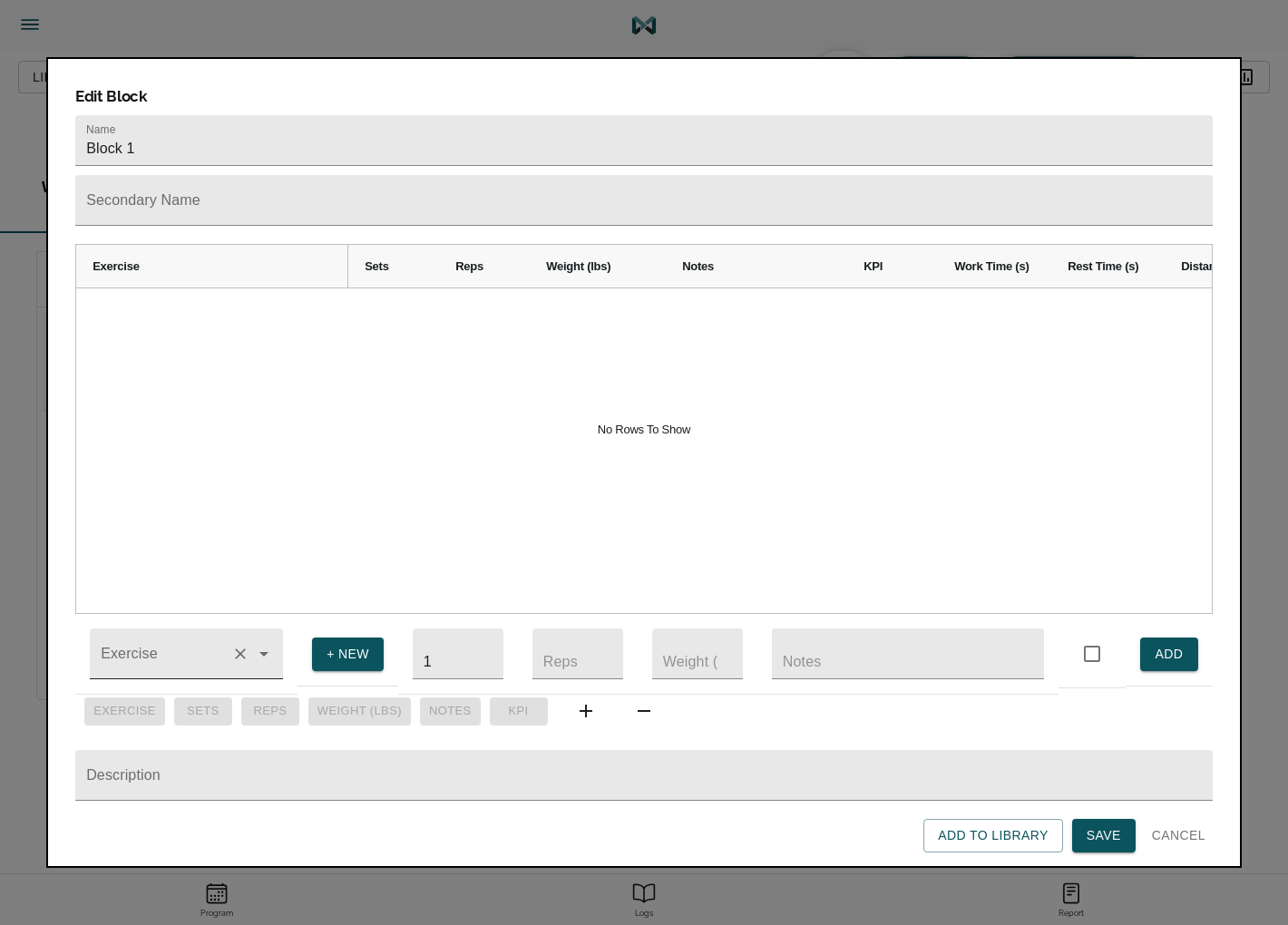
click at [168, 645] on input "Exercise" at bounding box center [160, 661] width 127 height 34
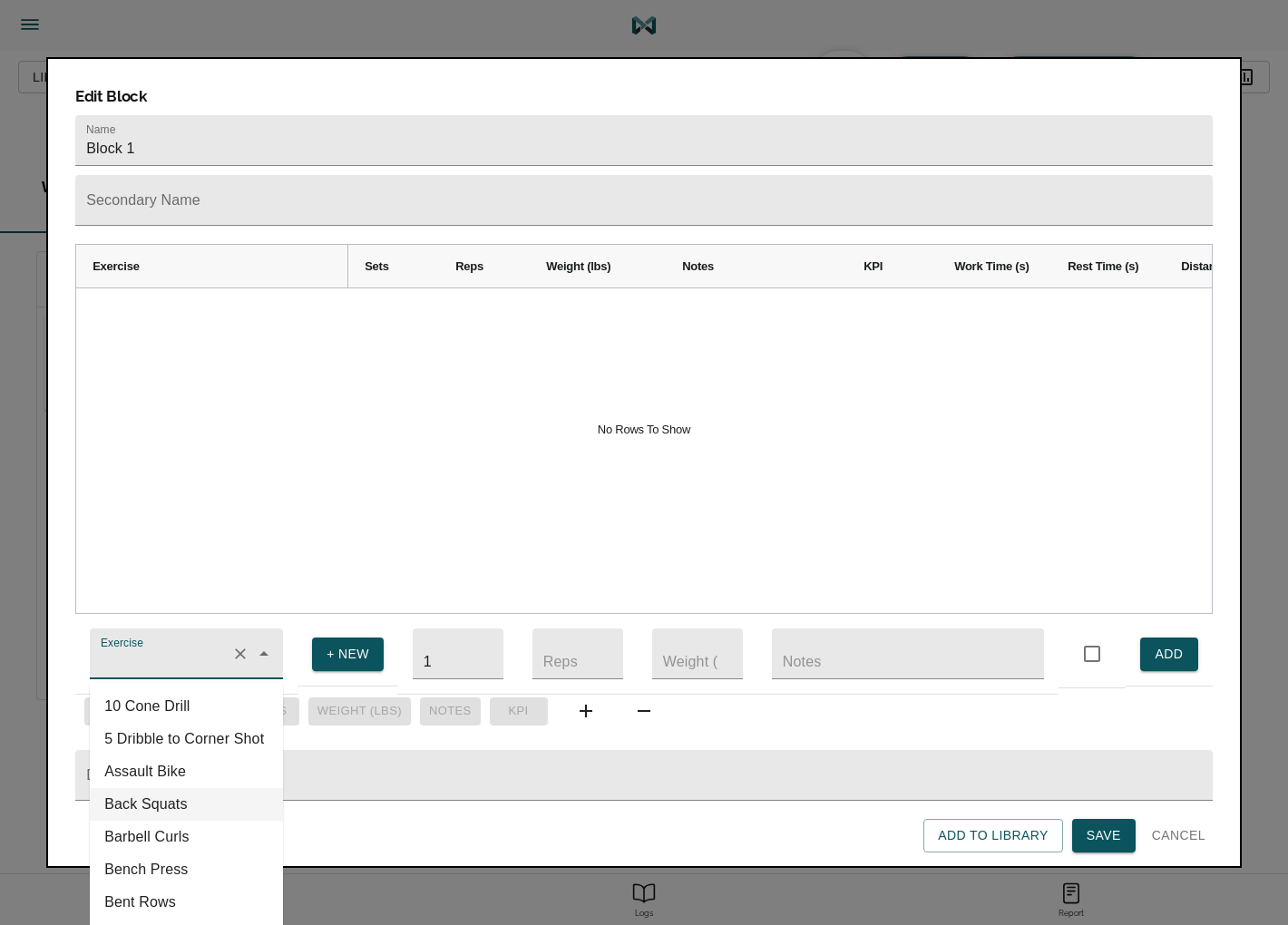
click at [166, 788] on li "Back Squats" at bounding box center [186, 804] width 193 height 33
type input "Back Squats"
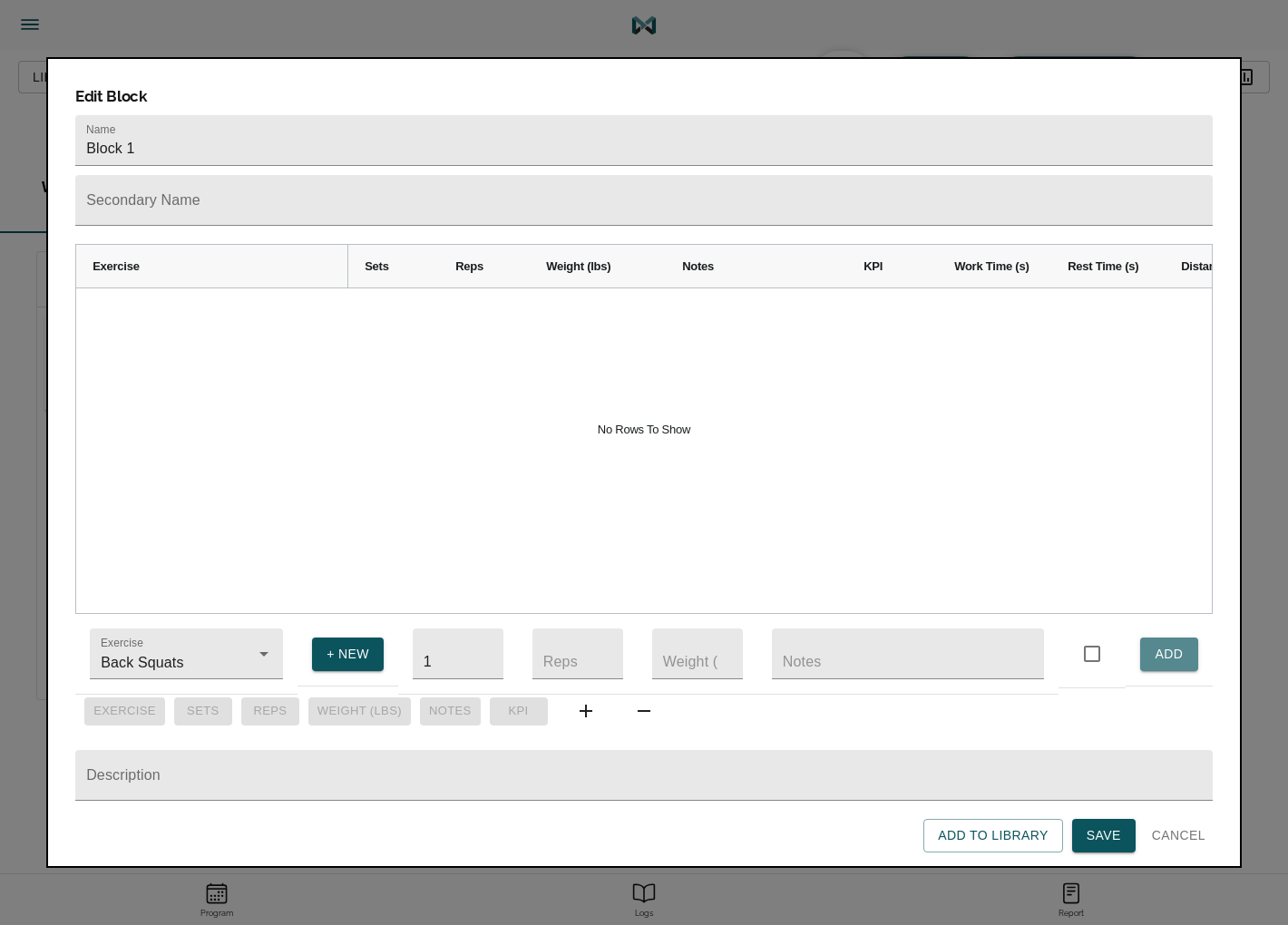
click at [1178, 650] on button "ADD" at bounding box center [1169, 654] width 59 height 34
